Goal: Transaction & Acquisition: Download file/media

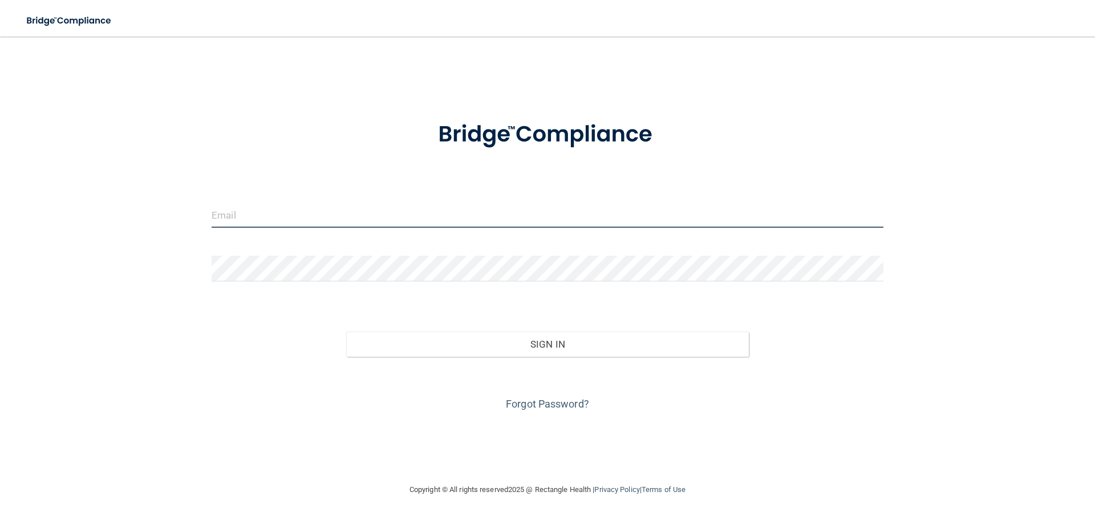
click at [230, 219] on input "email" at bounding box center [548, 215] width 672 height 26
type input "[EMAIL_ADDRESS][DOMAIN_NAME]"
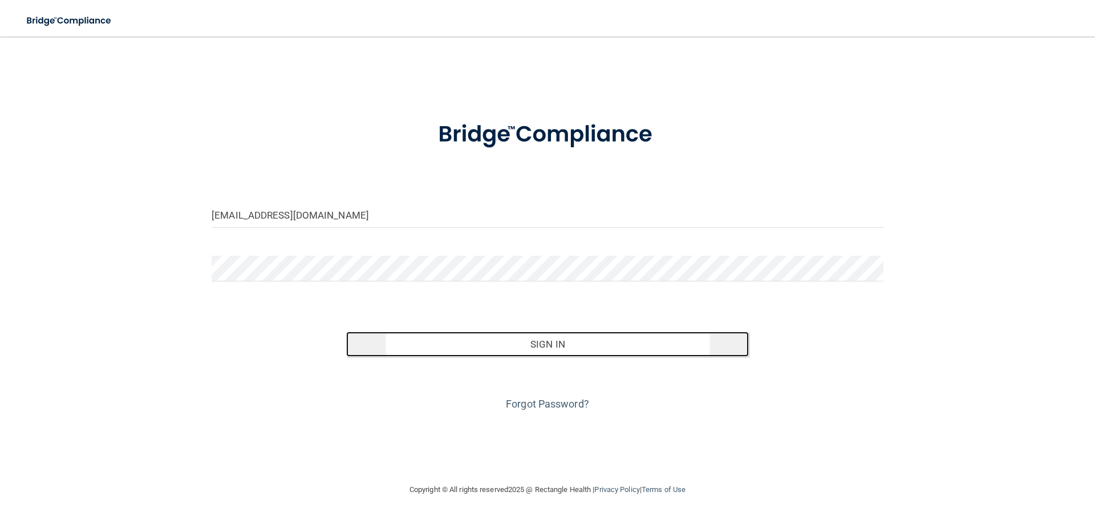
click at [498, 344] on button "Sign In" at bounding box center [547, 343] width 403 height 25
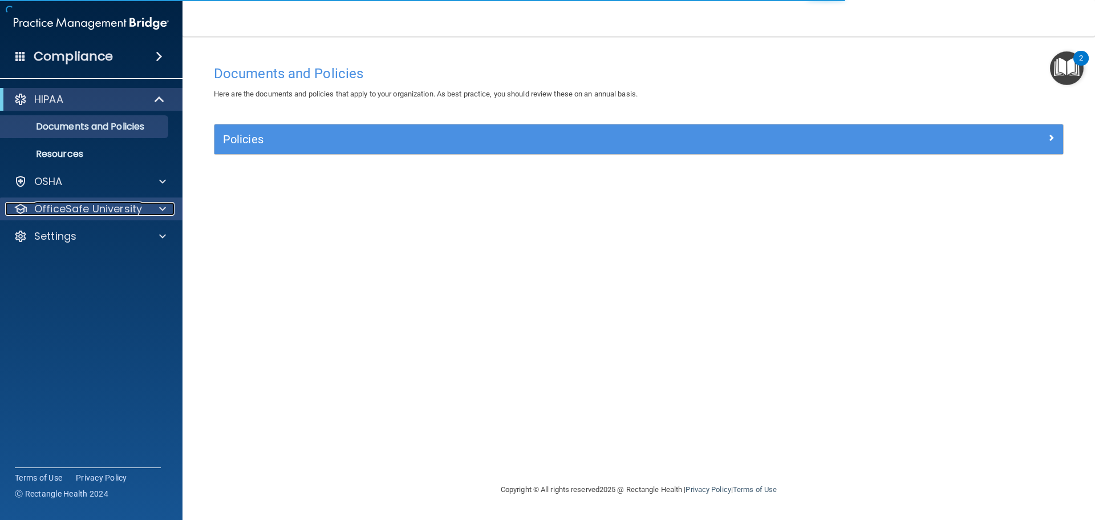
click at [82, 205] on p "OfficeSafe University" at bounding box center [88, 209] width 108 height 14
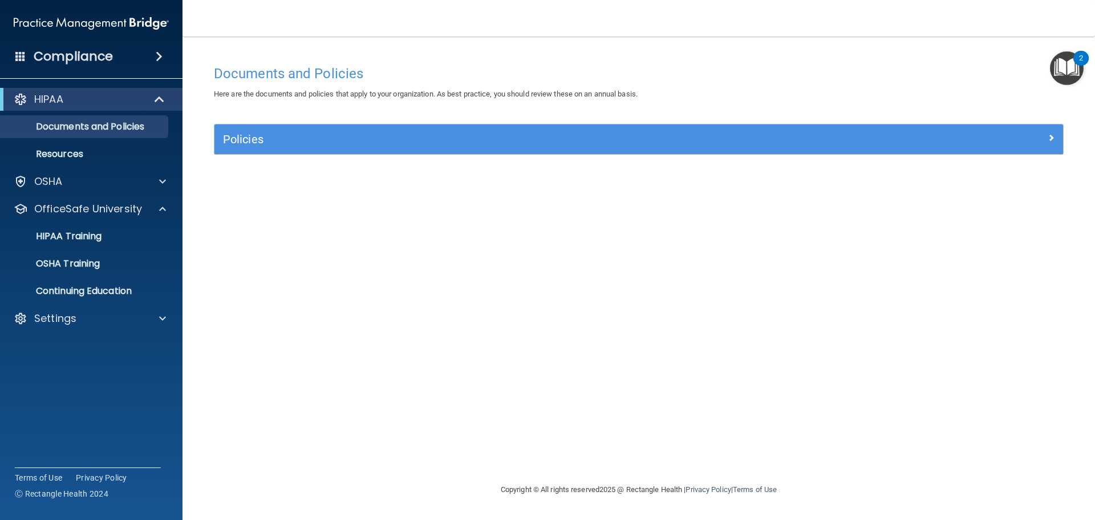
click at [536, 149] on div "Policies" at bounding box center [638, 139] width 849 height 30
click at [71, 237] on p "HIPAA Training" at bounding box center [54, 235] width 94 height 11
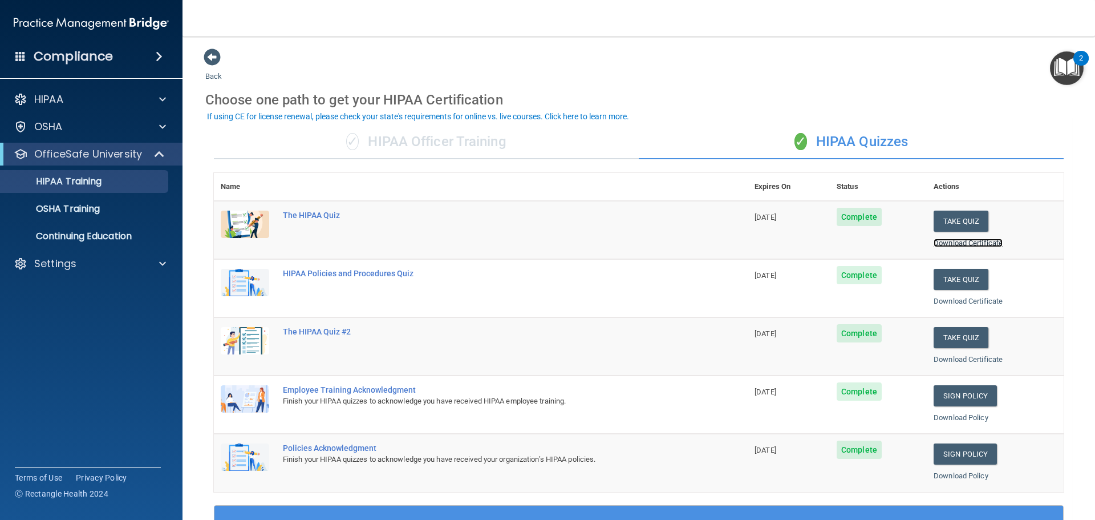
click at [955, 242] on link "Download Certificate" at bounding box center [968, 242] width 69 height 9
click at [948, 297] on link "Download Certificate" at bounding box center [968, 301] width 69 height 9
click at [956, 362] on link "Download Certificate" at bounding box center [968, 359] width 69 height 9
click at [969, 416] on link "Download Policy" at bounding box center [961, 417] width 55 height 9
click at [946, 419] on link "Download Policy" at bounding box center [961, 417] width 55 height 9
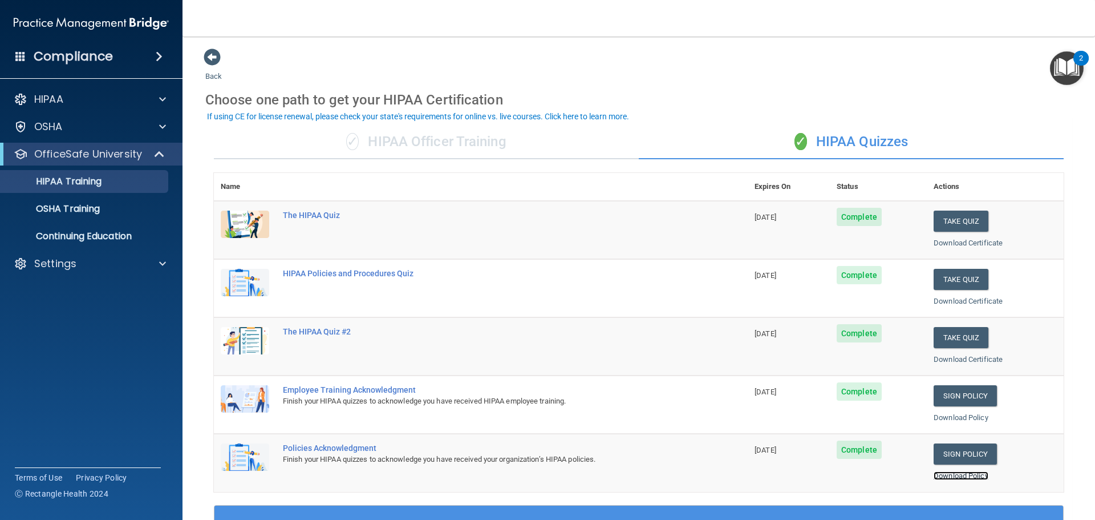
click at [947, 479] on link "Download Policy" at bounding box center [961, 475] width 55 height 9
click at [73, 212] on p "OSHA Training" at bounding box center [53, 208] width 92 height 11
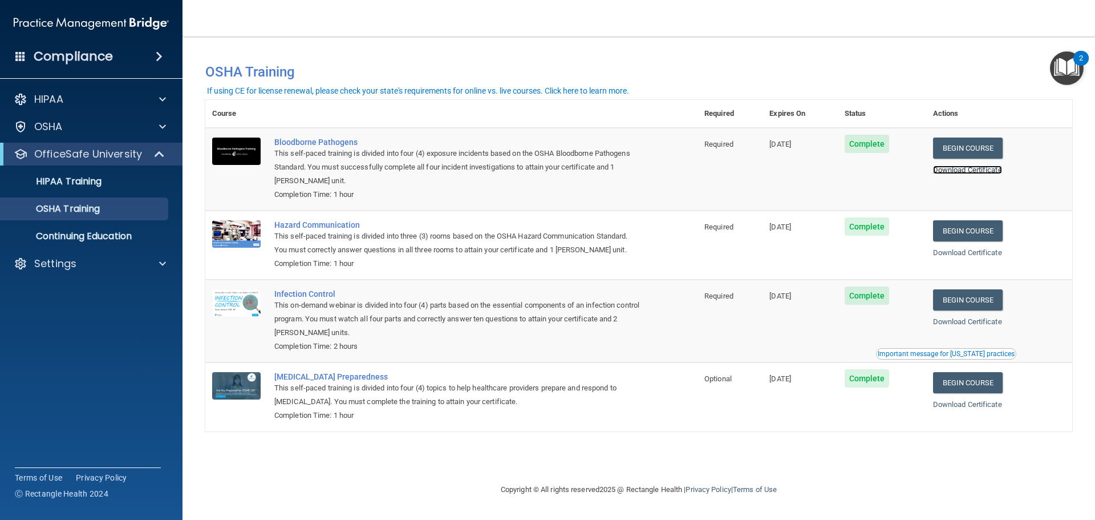
click at [993, 169] on link "Download Certificate" at bounding box center [967, 169] width 69 height 9
click at [978, 250] on div "Download Certificate" at bounding box center [999, 253] width 132 height 14
click at [978, 251] on link "Download Certificate" at bounding box center [967, 252] width 69 height 9
click at [972, 321] on link "Download Certificate" at bounding box center [967, 321] width 69 height 9
click at [968, 407] on link "Download Certificate" at bounding box center [967, 404] width 69 height 9
